Goal: Book appointment/travel/reservation

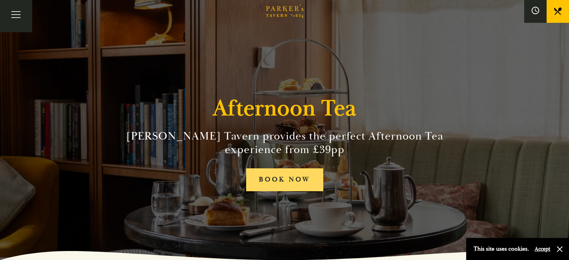
click at [280, 174] on link "BOOK NOW" at bounding box center [284, 179] width 77 height 23
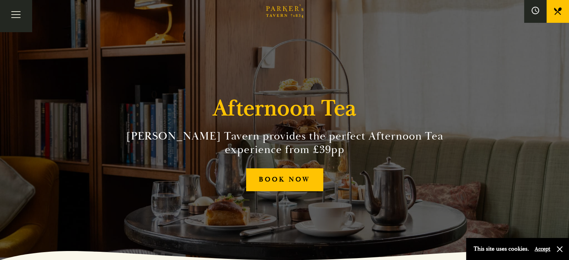
click at [207, 51] on div "Afternoon Tea Parker’s Tavern provides the perfect Afternoon Tea experience fro…" at bounding box center [284, 130] width 449 height 260
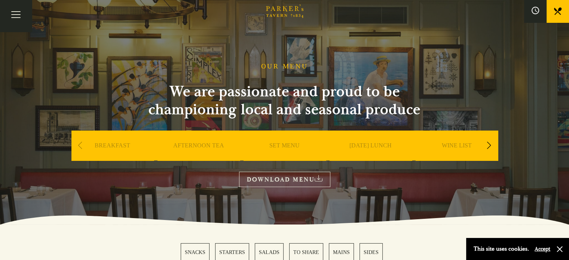
click at [0, 0] on link "Restaurant" at bounding box center [0, 0] width 0 height 0
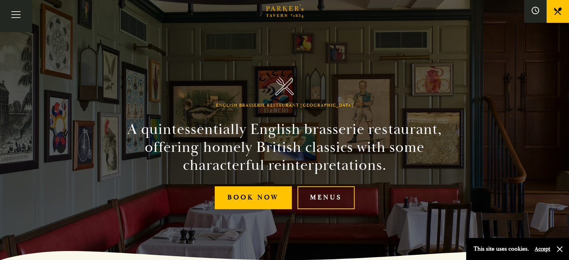
click at [0, 0] on link "What’s On" at bounding box center [0, 0] width 0 height 0
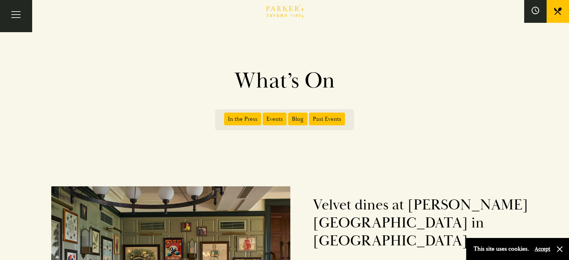
click at [0, 0] on link "Menus" at bounding box center [0, 0] width 0 height 0
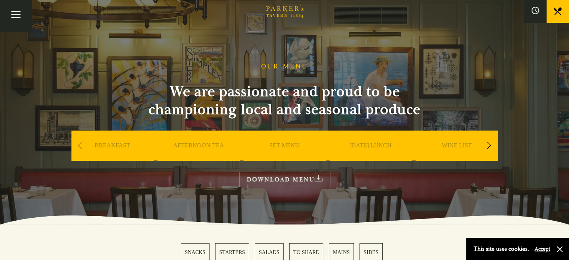
click at [0, 0] on link "BOOK" at bounding box center [0, 0] width 0 height 0
